Goal: Information Seeking & Learning: Learn about a topic

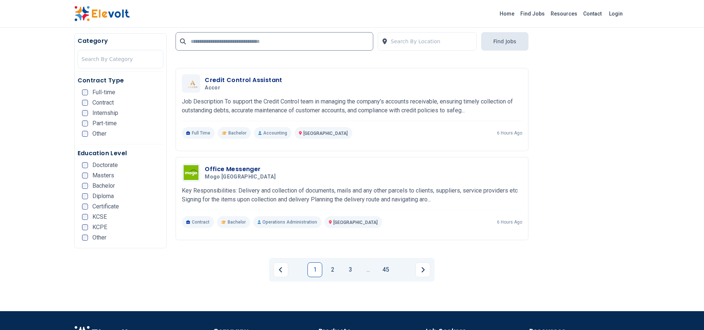
scroll to position [1378, 0]
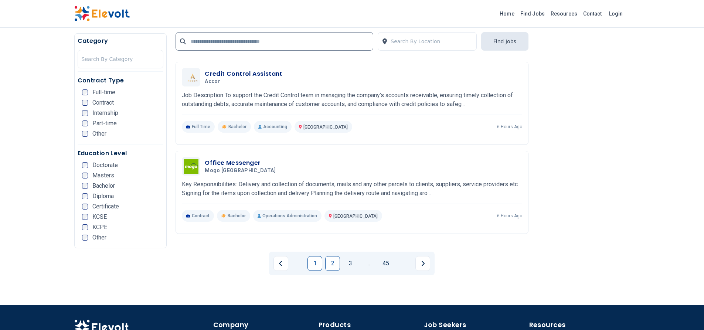
click at [331, 268] on link "2" at bounding box center [332, 263] width 15 height 15
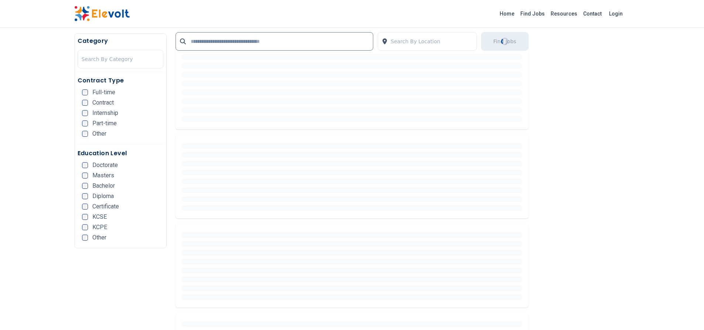
scroll to position [0, 0]
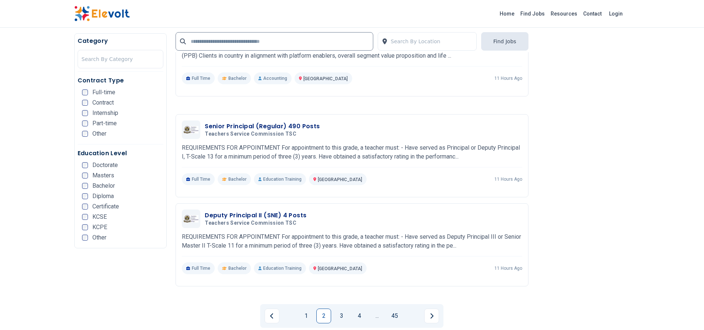
scroll to position [1339, 0]
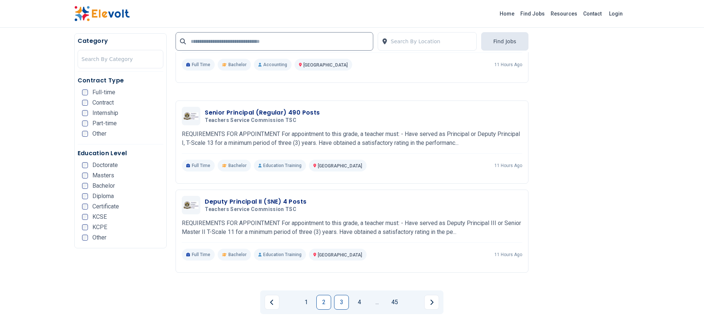
click at [344, 306] on link "3" at bounding box center [341, 302] width 15 height 15
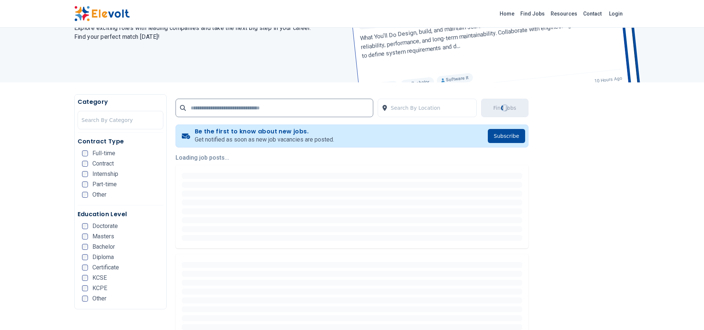
scroll to position [0, 0]
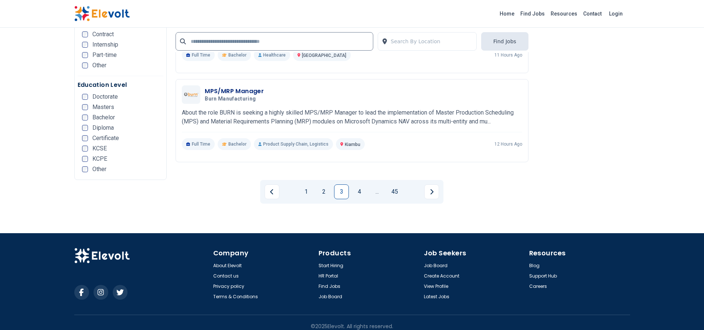
scroll to position [1457, 0]
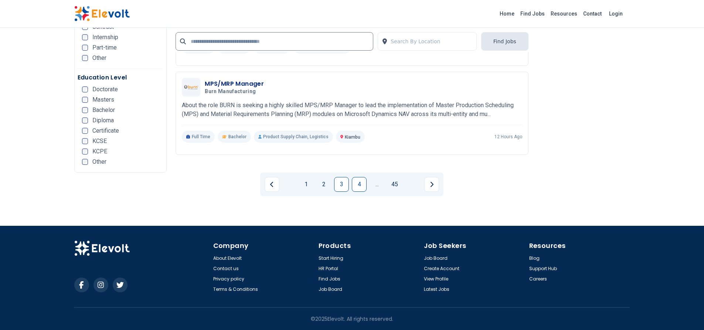
click at [357, 184] on link "4" at bounding box center [359, 184] width 15 height 15
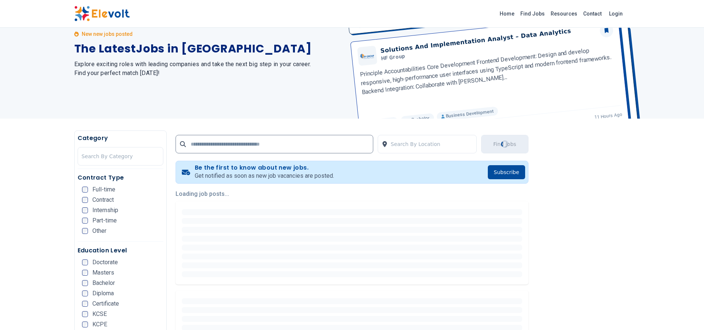
scroll to position [0, 0]
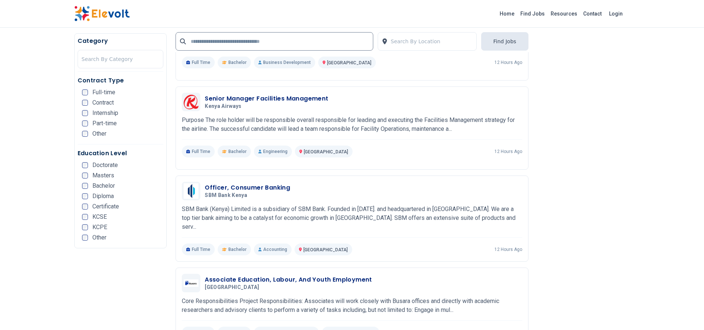
scroll to position [707, 0]
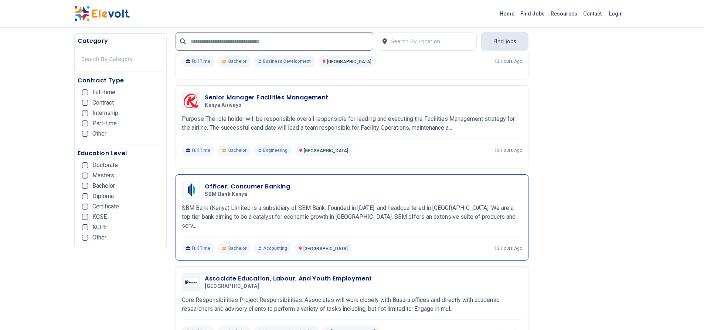
click at [277, 186] on h3 "Officer, Consumer Banking" at bounding box center [247, 186] width 85 height 9
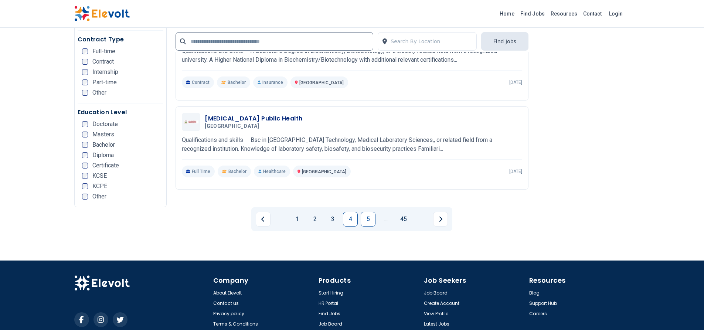
click at [368, 216] on link "5" at bounding box center [368, 219] width 15 height 15
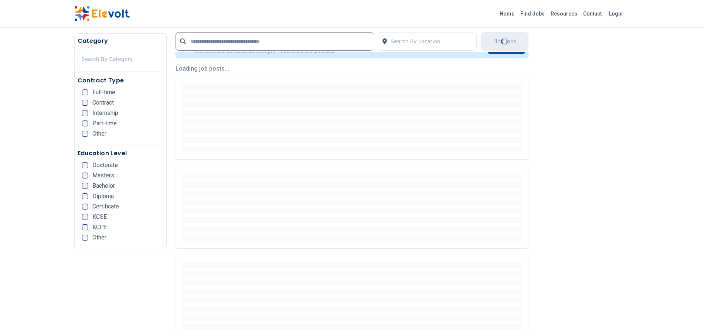
scroll to position [167, 0]
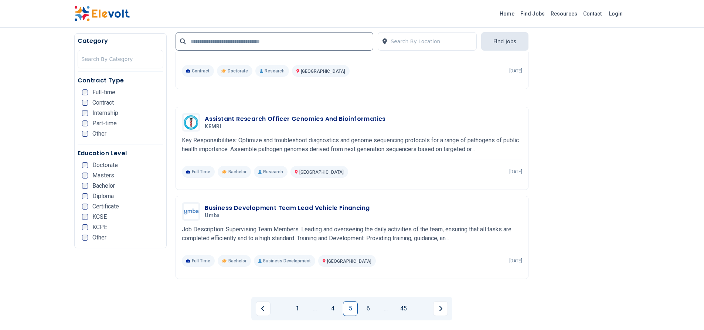
scroll to position [1343, 0]
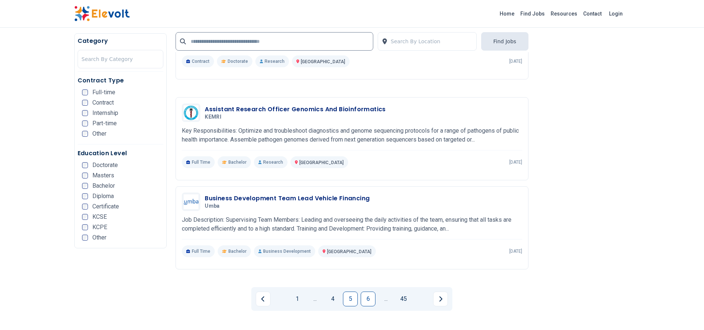
click at [368, 298] on link "6" at bounding box center [368, 299] width 15 height 15
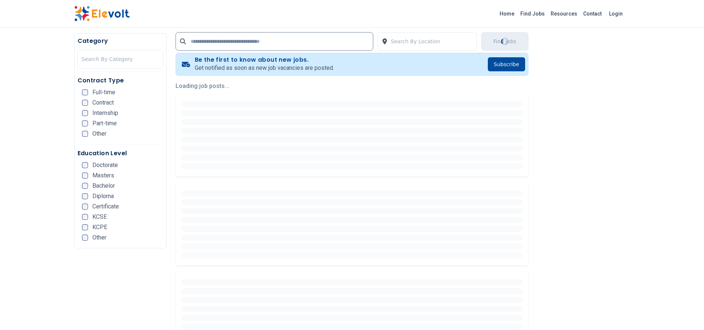
scroll to position [155, 0]
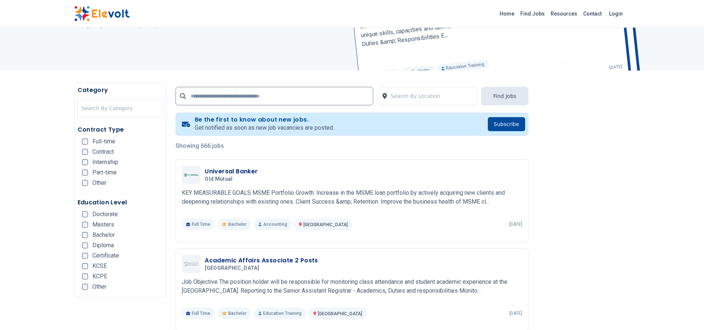
scroll to position [91, 0]
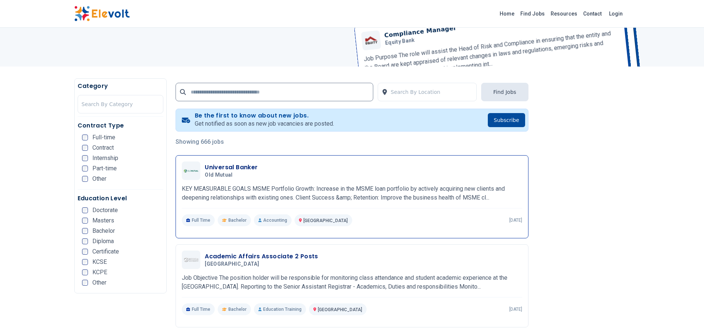
click at [242, 167] on h3 "Universal Banker" at bounding box center [231, 167] width 53 height 9
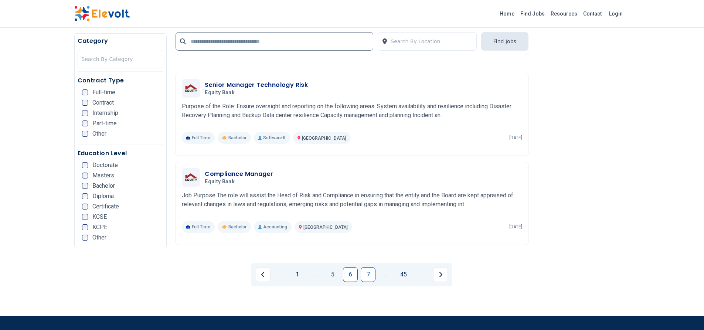
click at [370, 279] on link "7" at bounding box center [368, 274] width 15 height 15
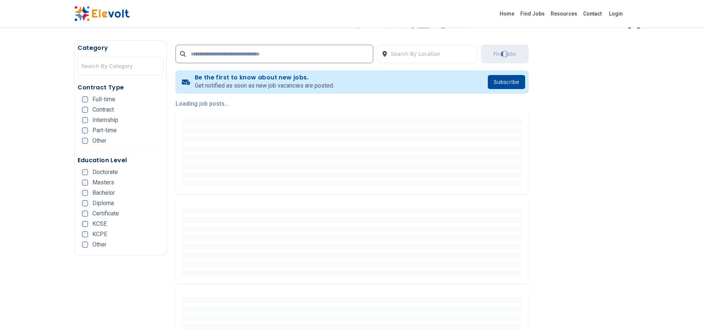
scroll to position [0, 0]
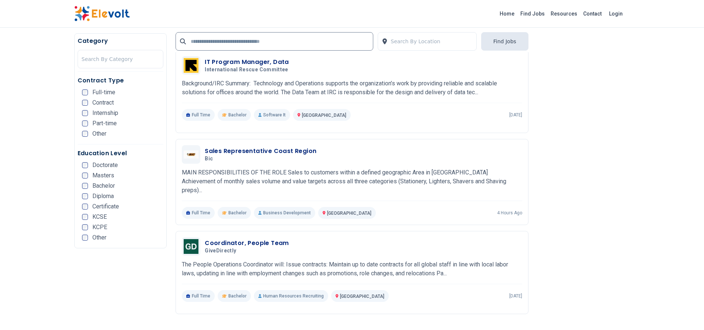
scroll to position [376, 0]
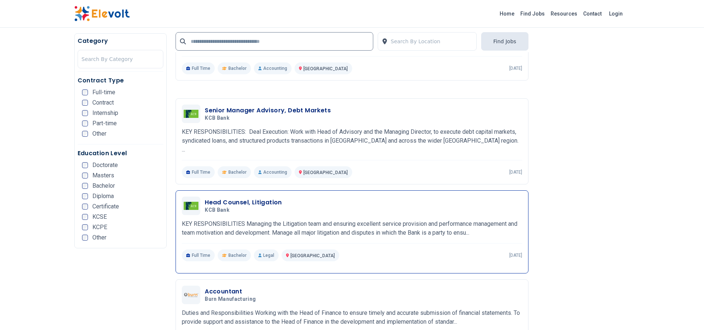
click at [368, 250] on div "Full Time Bachelor Legal Nairobi KE 1 day ago" at bounding box center [352, 256] width 341 height 12
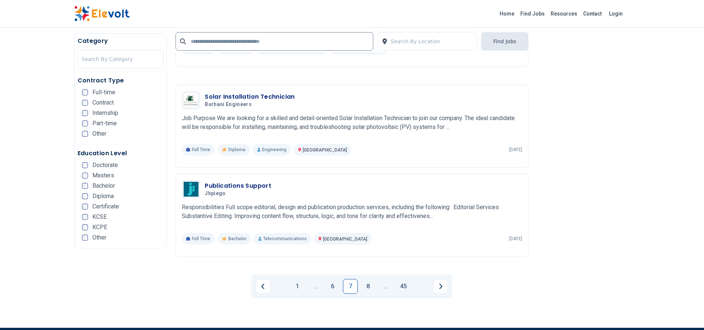
scroll to position [1364, 0]
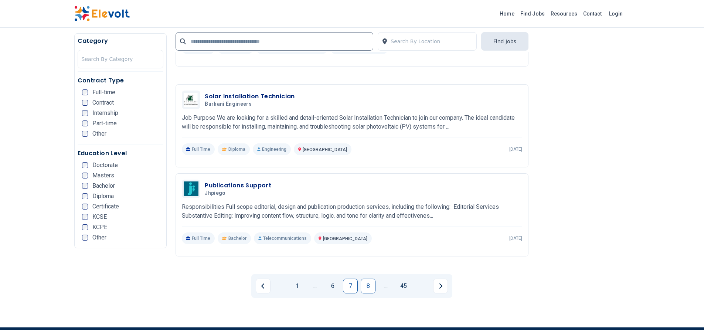
click at [370, 281] on link "8" at bounding box center [368, 286] width 15 height 15
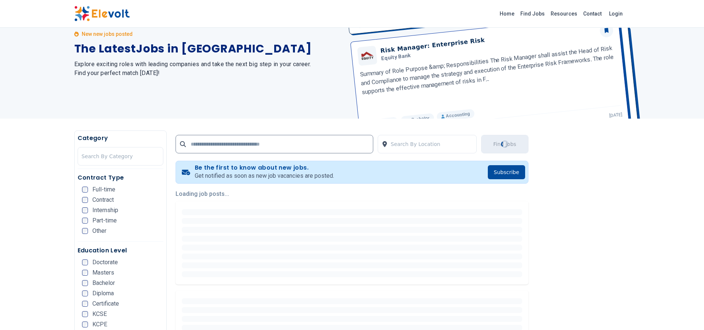
scroll to position [0, 0]
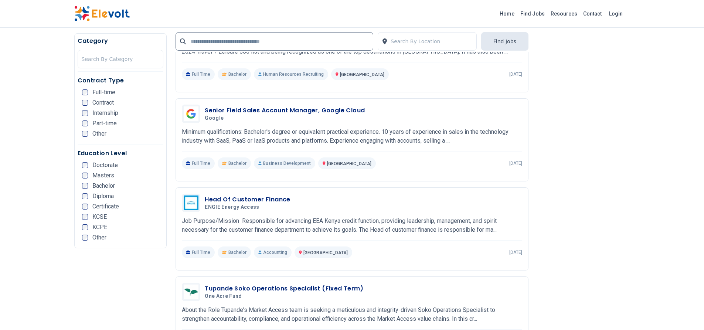
scroll to position [328, 0]
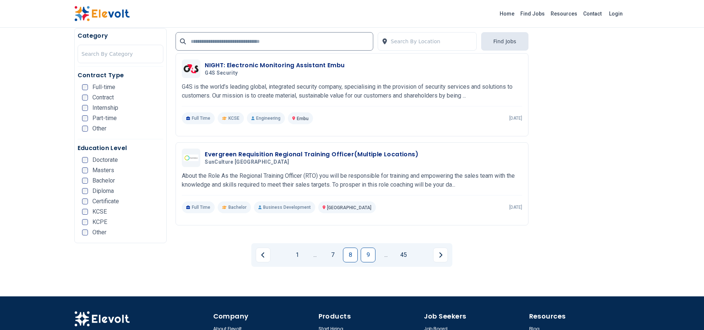
click at [371, 254] on link "9" at bounding box center [368, 255] width 15 height 15
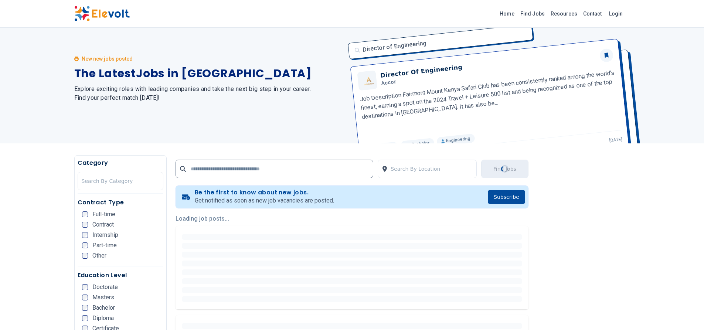
scroll to position [0, 0]
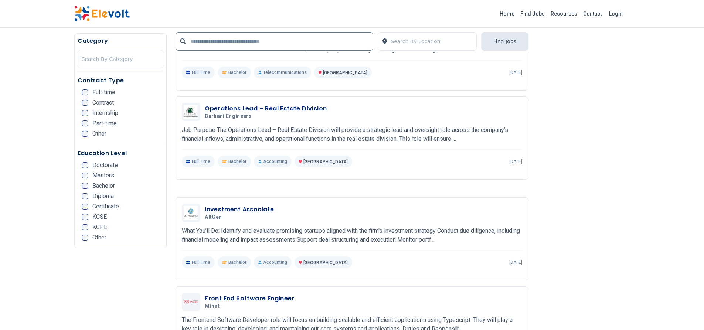
scroll to position [1247, 0]
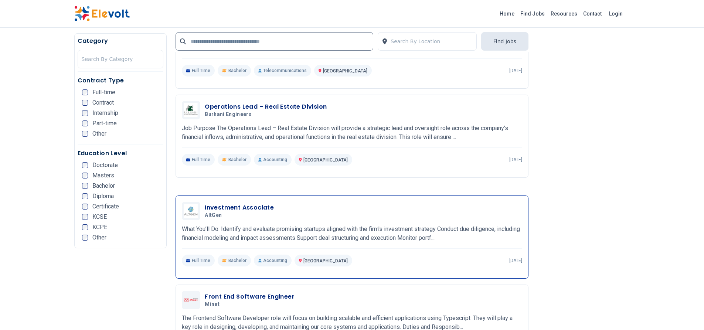
click at [265, 209] on h3 "Investment Associate" at bounding box center [239, 207] width 69 height 9
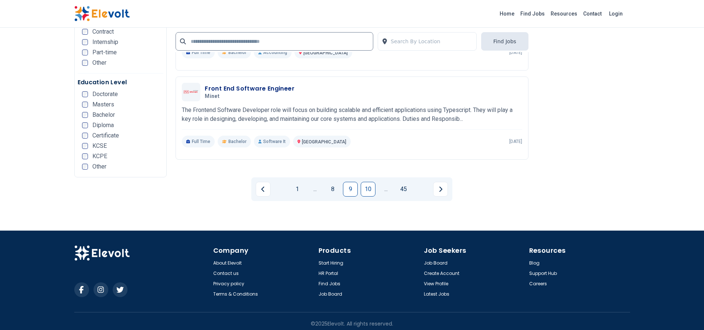
click at [370, 188] on link "10" at bounding box center [368, 189] width 15 height 15
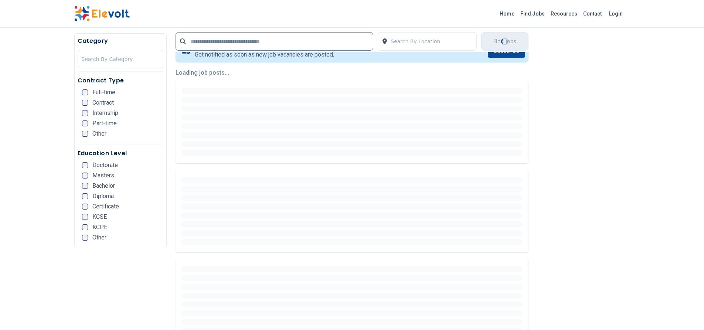
scroll to position [0, 0]
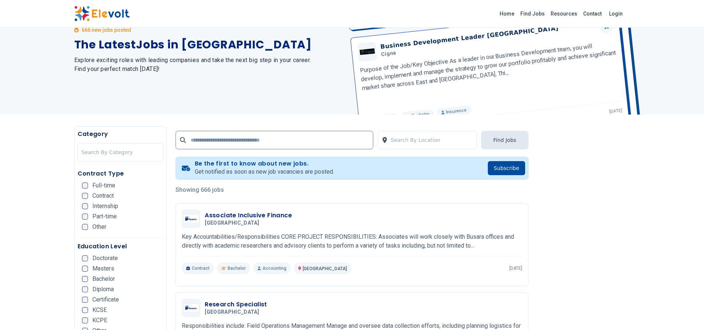
scroll to position [54, 0]
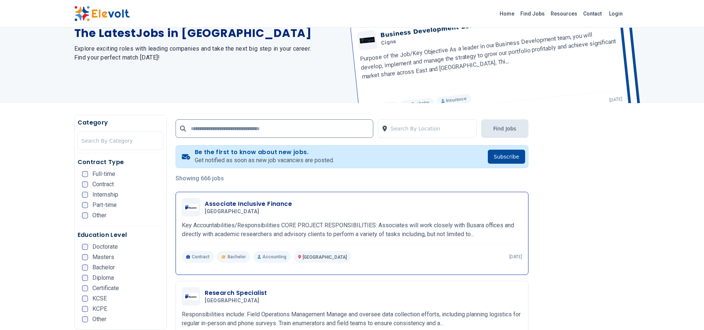
click at [280, 214] on h5 "[GEOGRAPHIC_DATA]" at bounding box center [247, 212] width 84 height 7
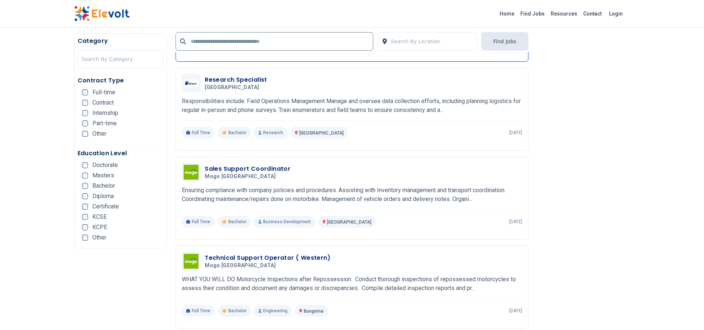
scroll to position [274, 0]
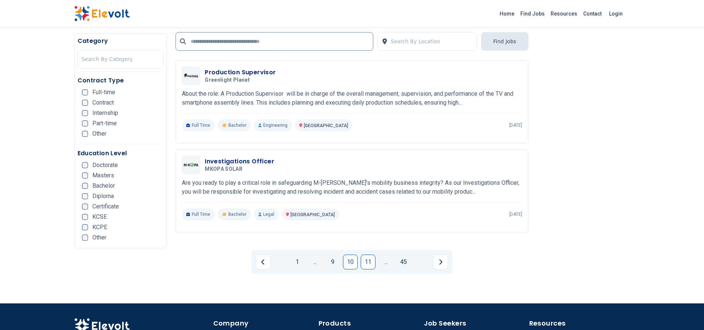
click at [372, 256] on link "11" at bounding box center [368, 262] width 15 height 15
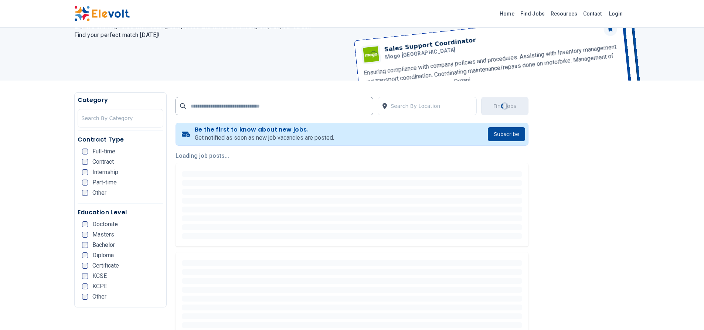
scroll to position [0, 0]
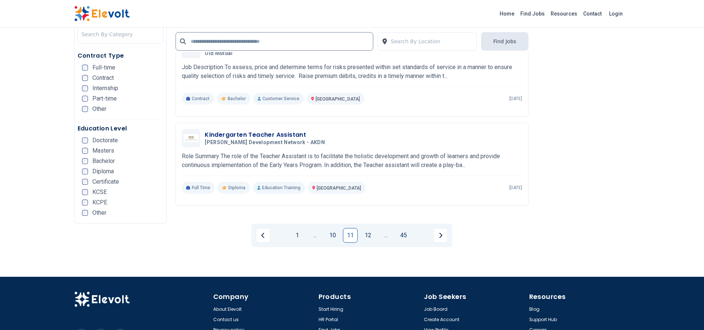
scroll to position [1457, 0]
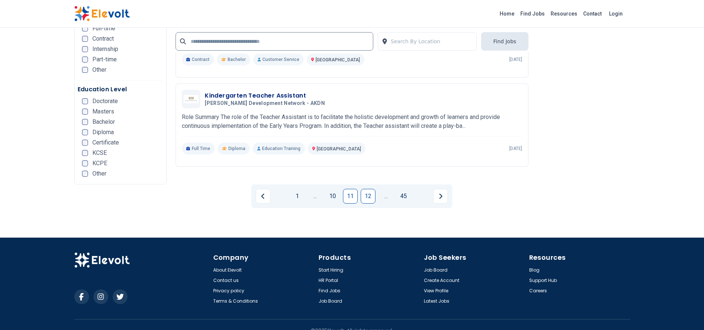
click at [372, 189] on link "12" at bounding box center [368, 196] width 15 height 15
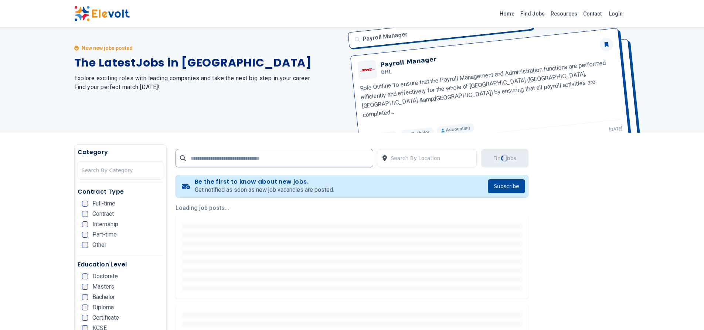
scroll to position [0, 0]
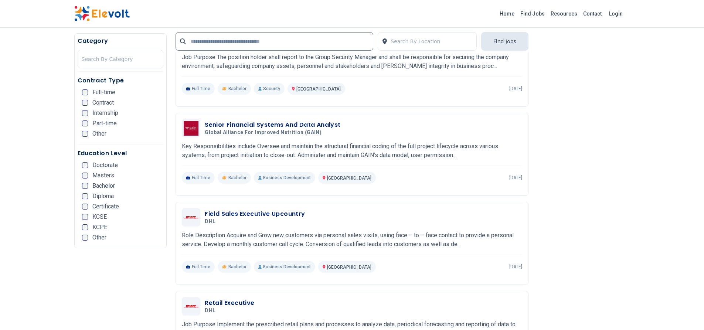
scroll to position [309, 0]
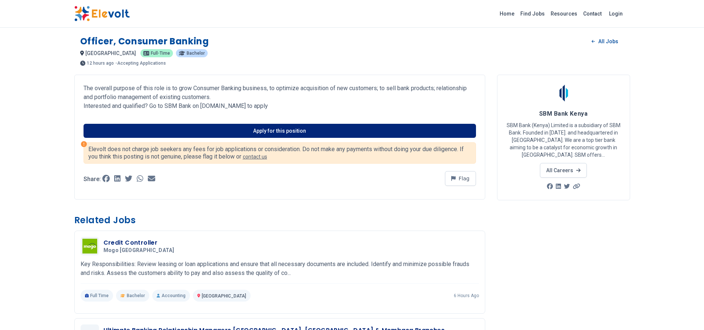
click at [340, 126] on link "Apply for this position" at bounding box center [280, 131] width 393 height 14
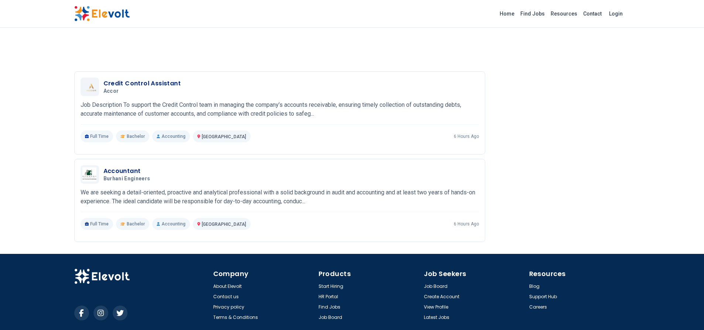
scroll to position [544, 0]
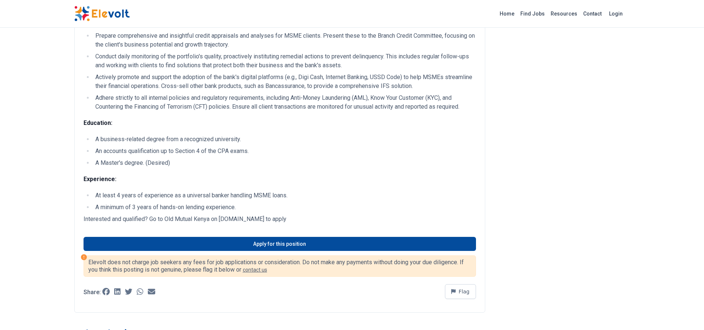
scroll to position [209, 0]
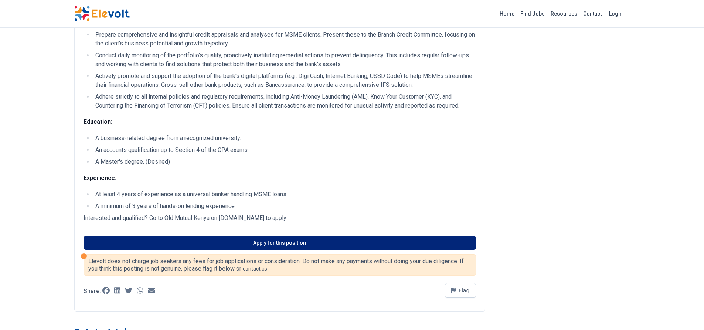
click at [257, 248] on link "Apply for this position" at bounding box center [280, 243] width 393 height 14
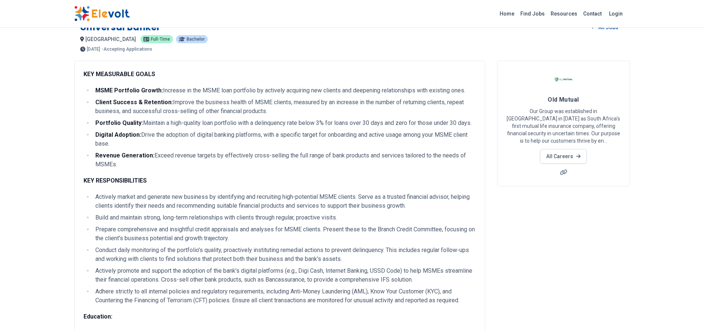
scroll to position [0, 0]
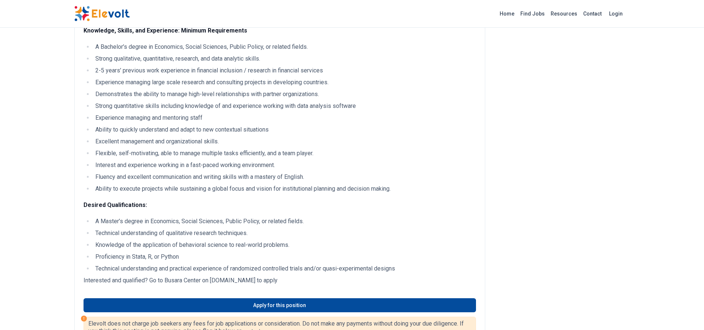
scroll to position [359, 0]
